Goal: Transaction & Acquisition: Purchase product/service

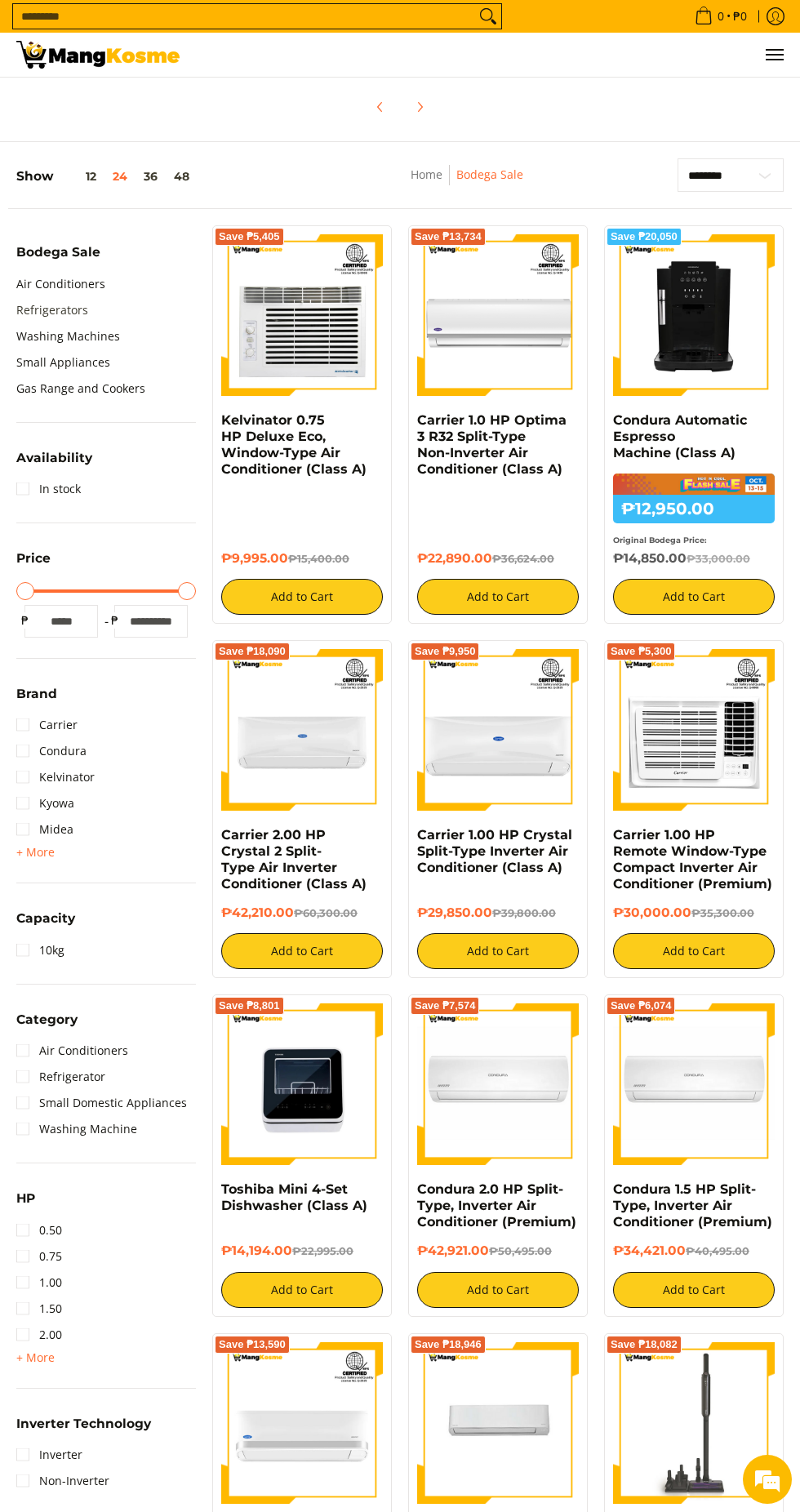
click at [69, 309] on link "Refrigerators" at bounding box center [52, 310] width 72 height 27
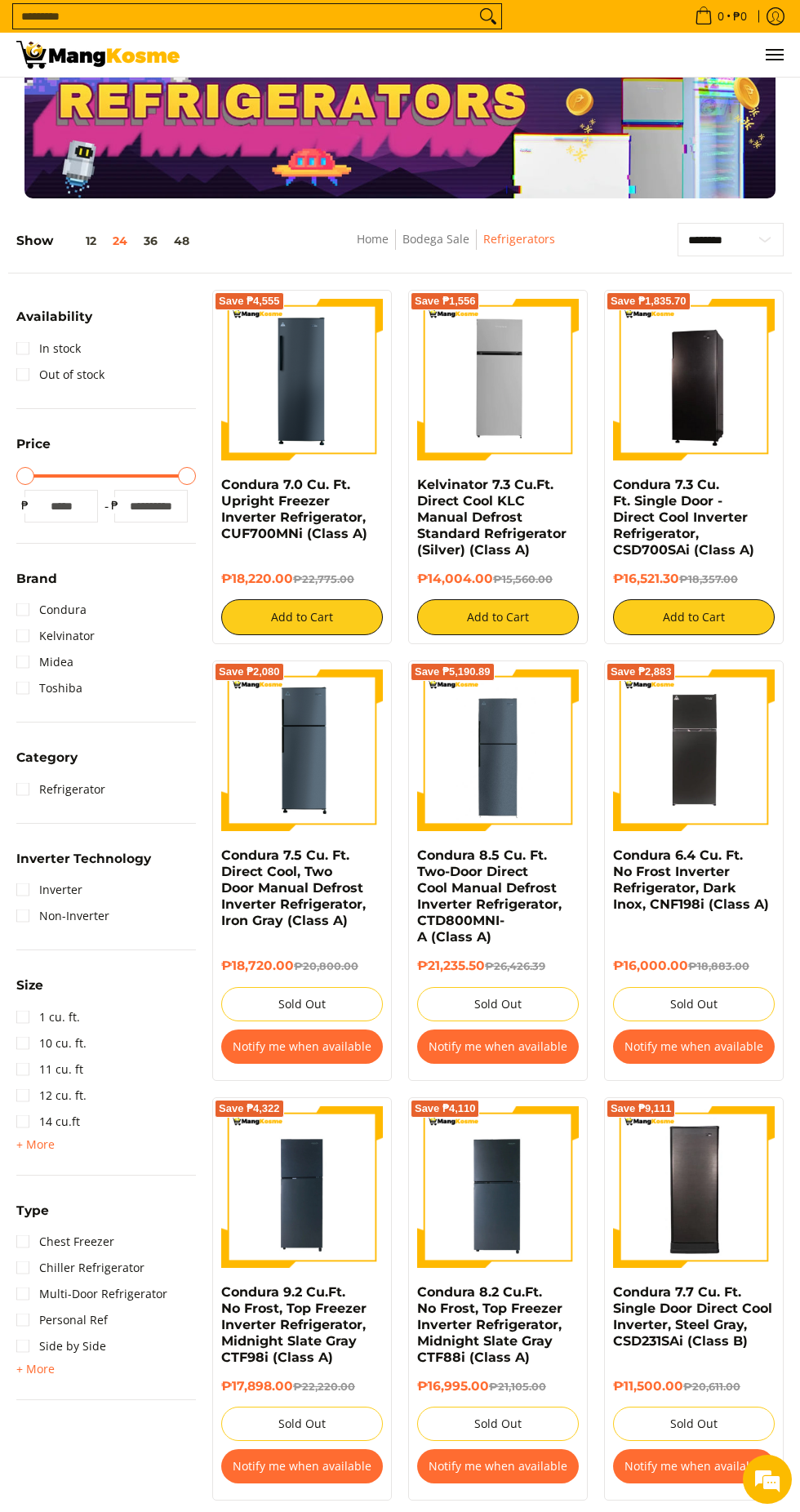
scroll to position [36, 0]
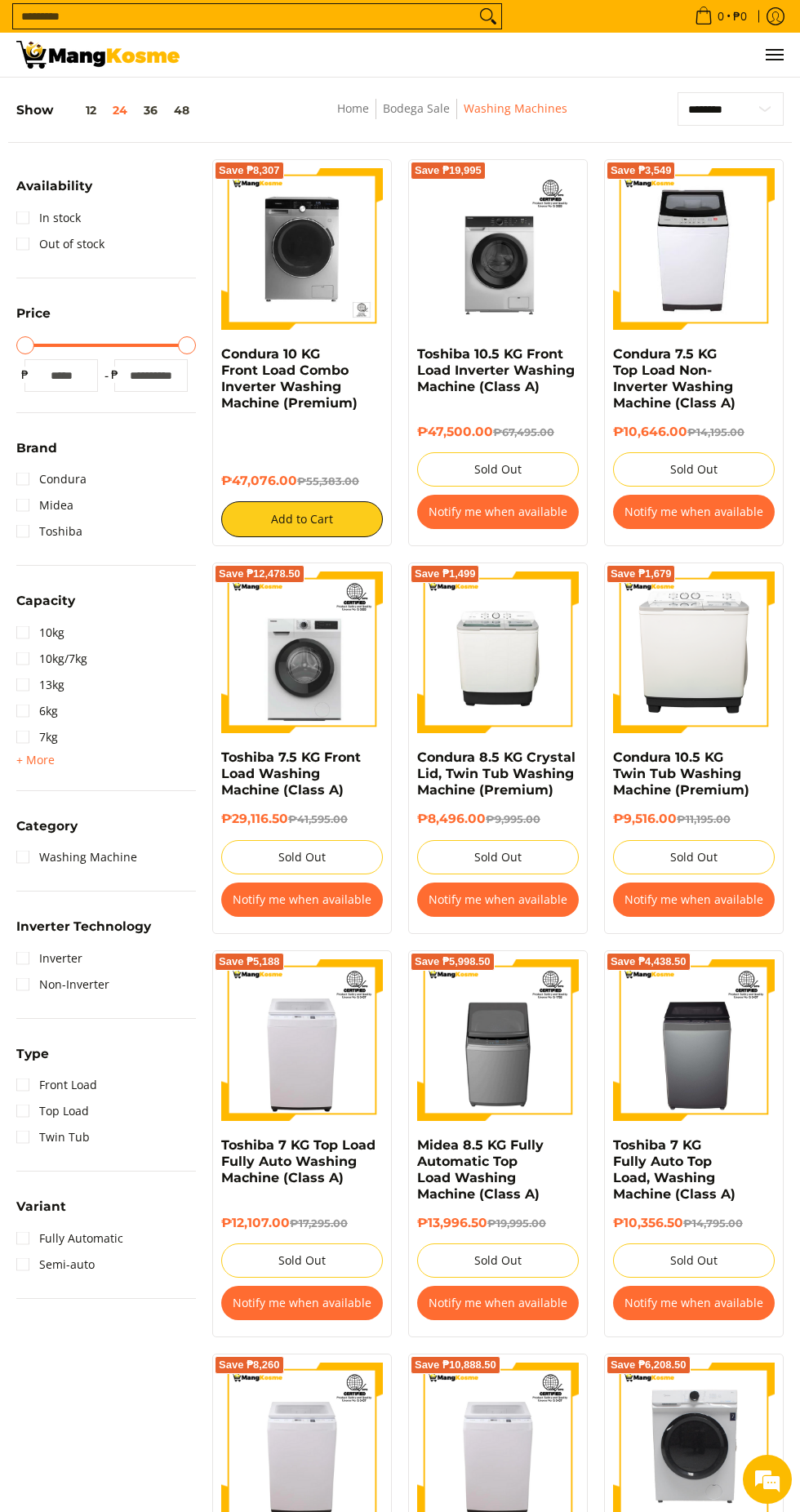
scroll to position [183, 0]
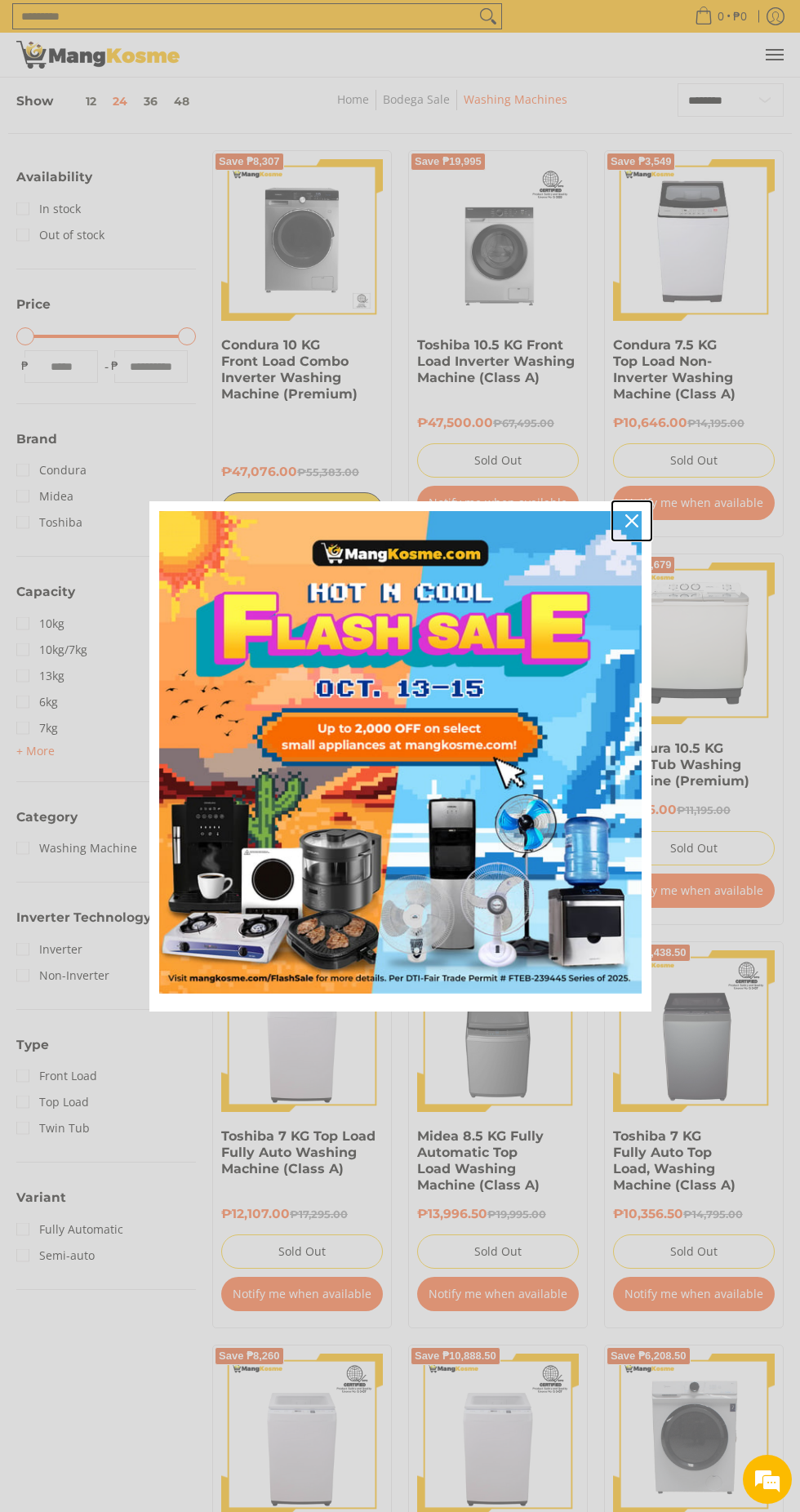
click at [632, 527] on icon "close icon" at bounding box center [632, 520] width 13 height 13
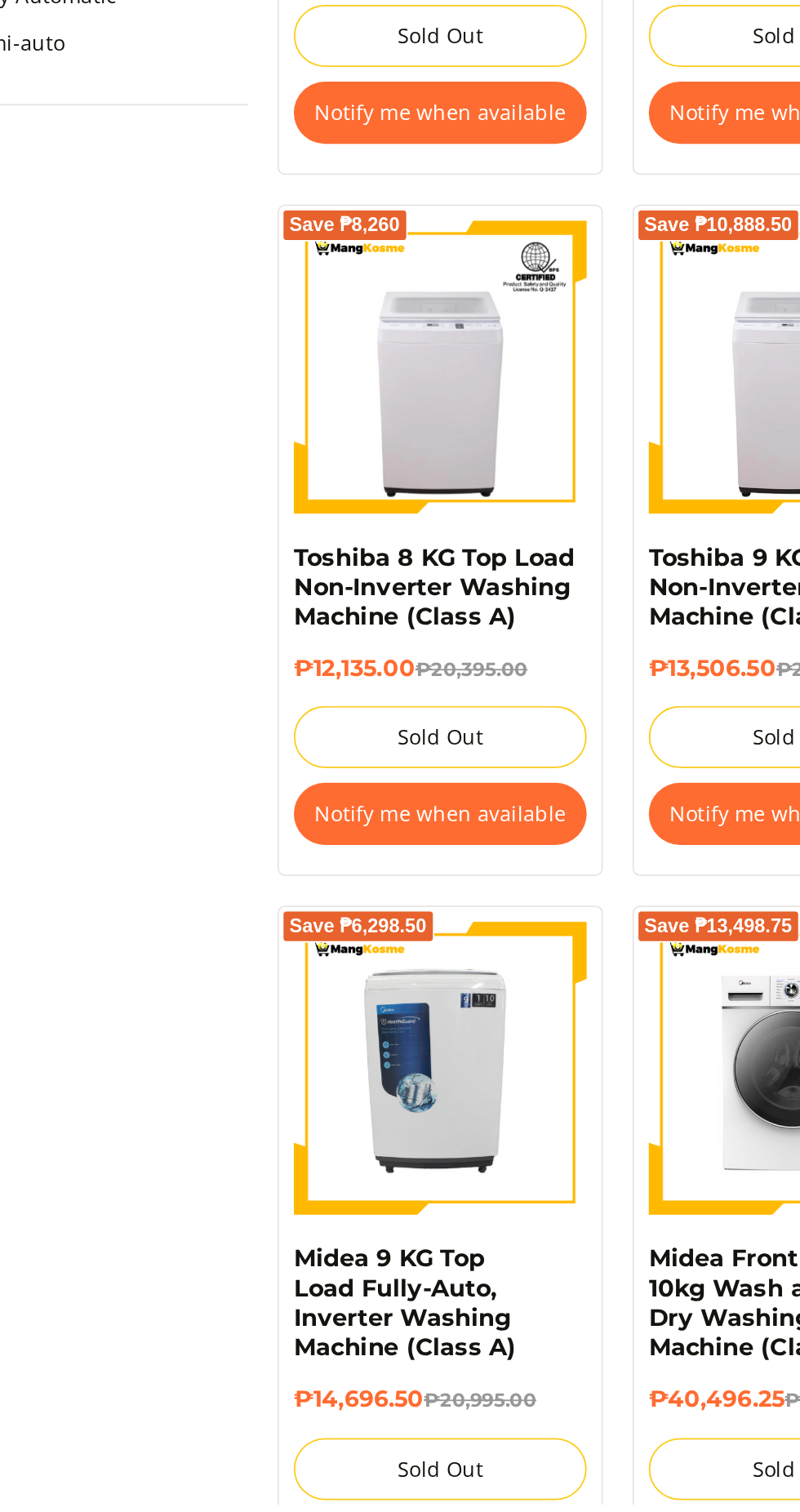
scroll to position [748, 0]
